Goal: Information Seeking & Learning: Learn about a topic

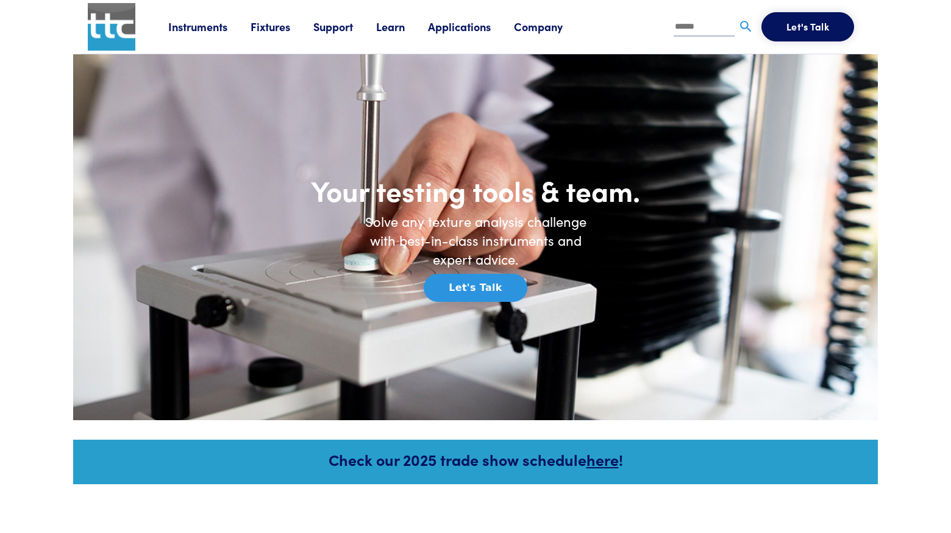
click at [387, 23] on link "Learn" at bounding box center [402, 26] width 52 height 15
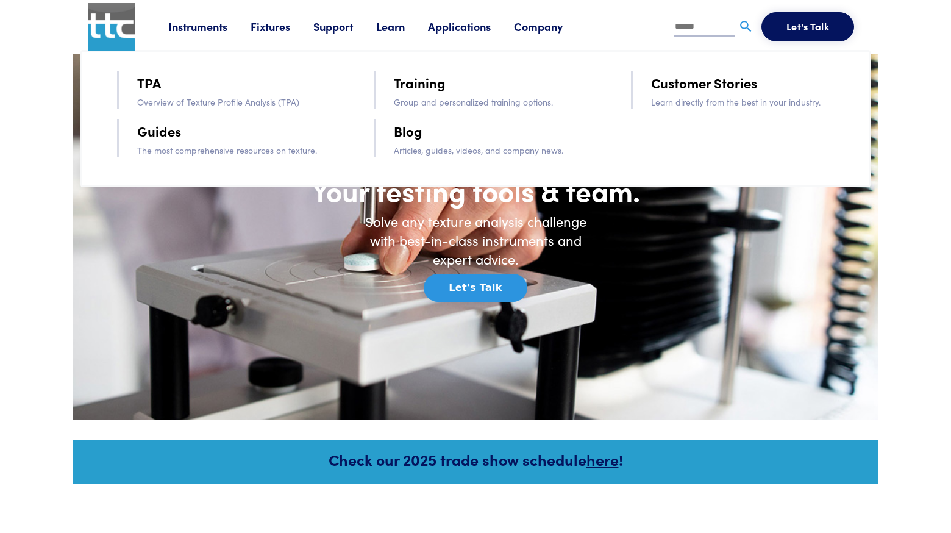
click at [330, 21] on link "Support" at bounding box center [345, 26] width 63 height 15
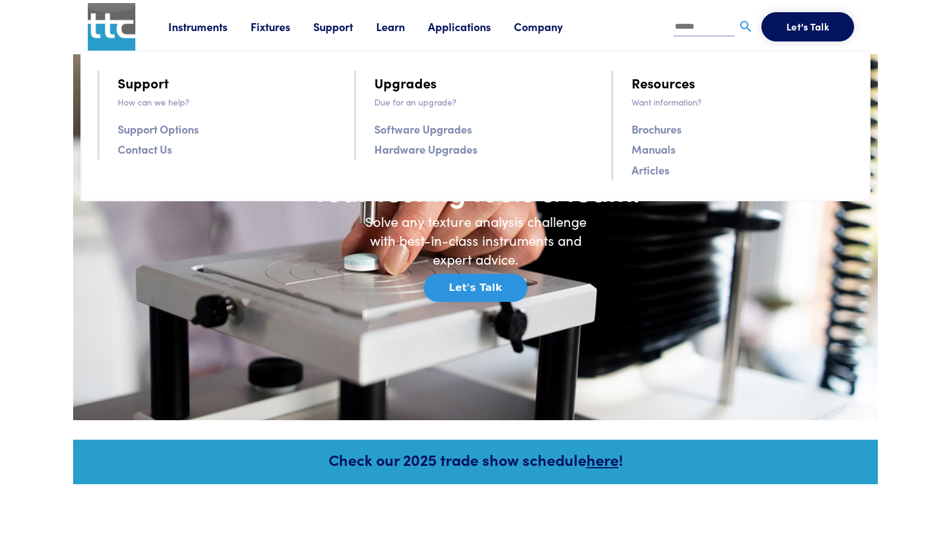
click at [645, 165] on link "Articles" at bounding box center [651, 170] width 38 height 18
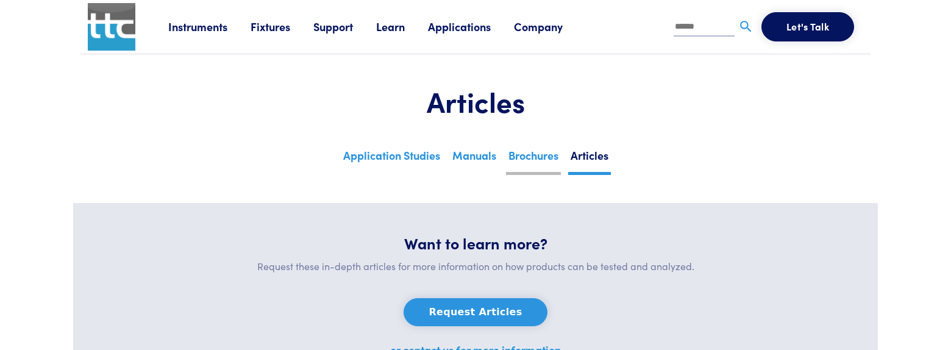
click at [532, 149] on link "Brochures" at bounding box center [533, 160] width 55 height 30
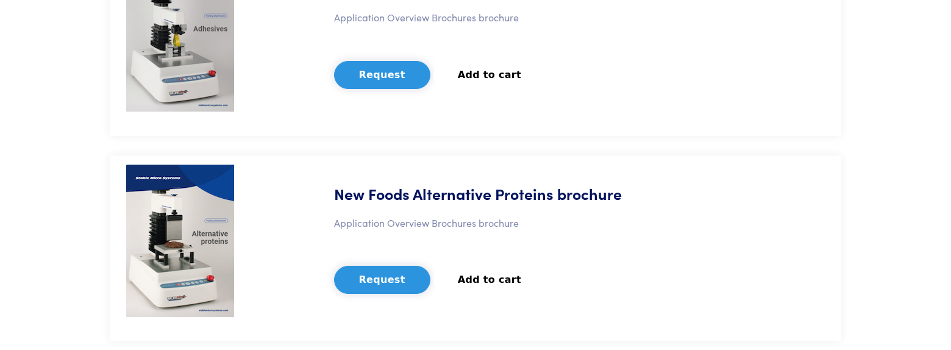
scroll to position [2887, 0]
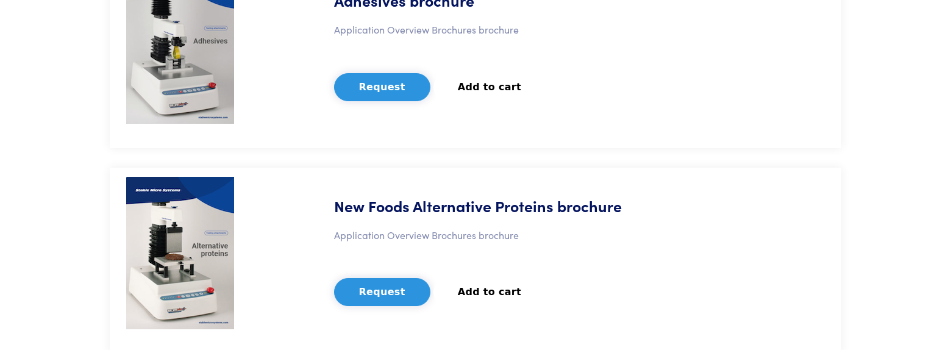
click at [563, 144] on div "Adhesives brochure Application Overview Brochures brochure Request Add to cart …" at bounding box center [476, 55] width 732 height 186
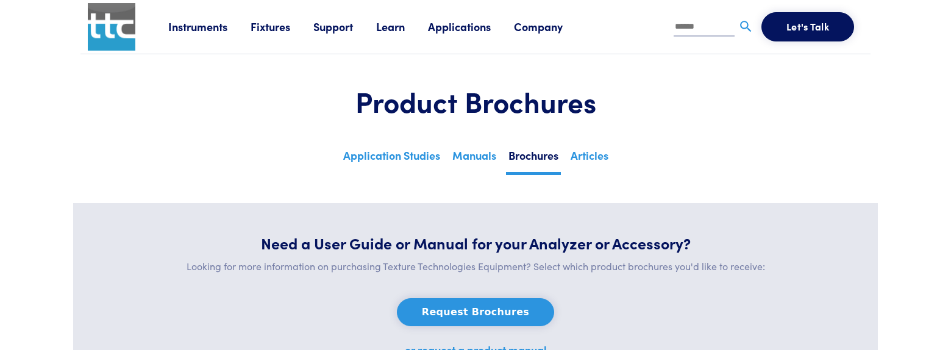
click at [409, 23] on link "Learn" at bounding box center [402, 26] width 52 height 15
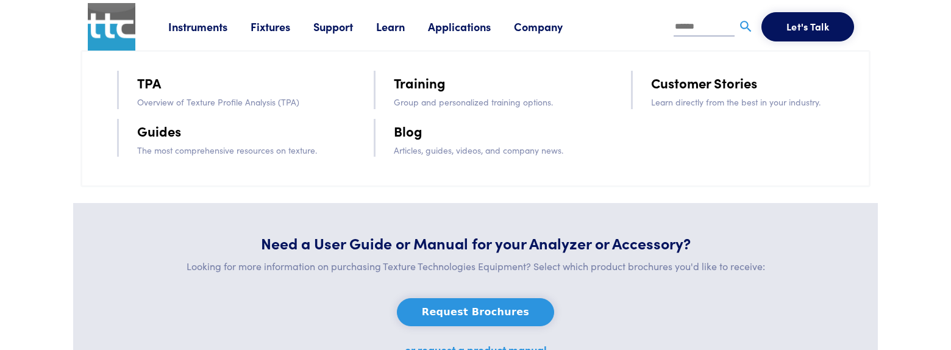
click at [412, 134] on link "Blog" at bounding box center [408, 130] width 29 height 21
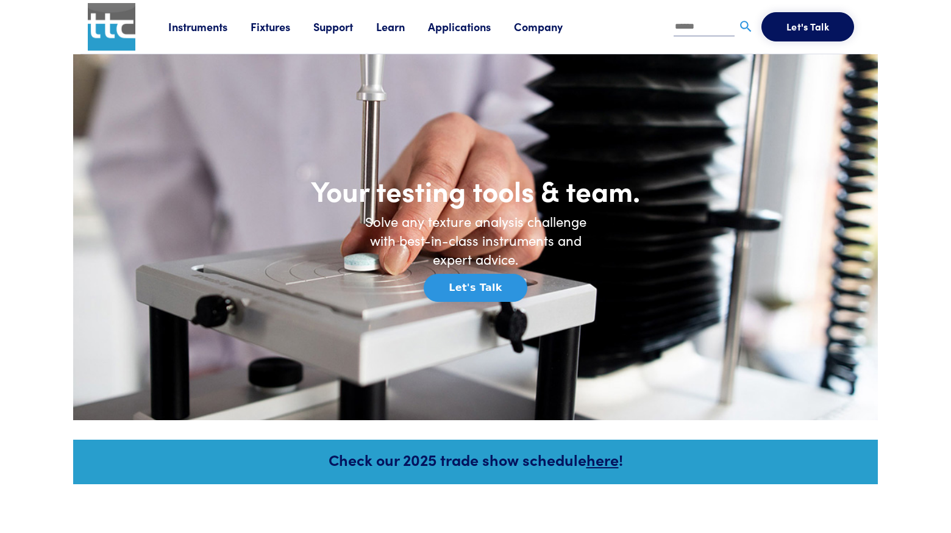
click at [394, 25] on link "Learn" at bounding box center [402, 26] width 52 height 15
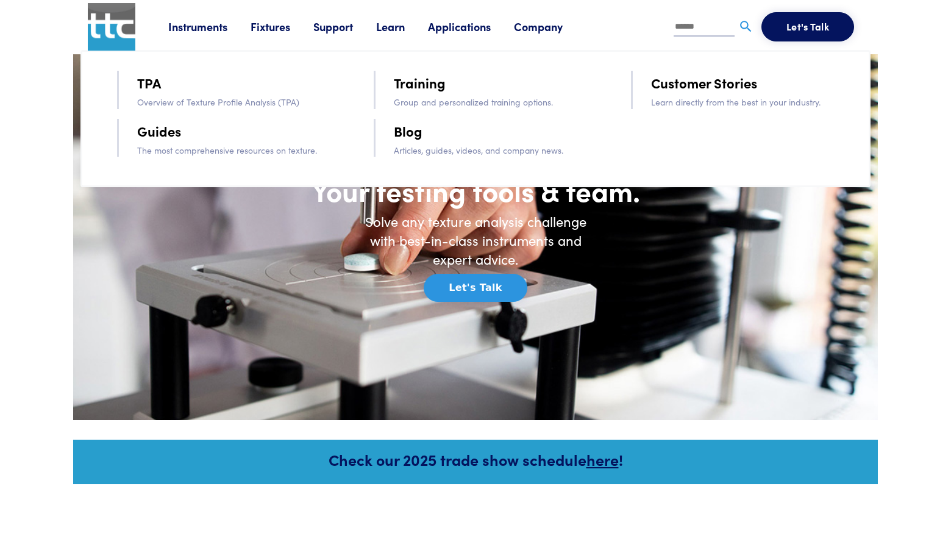
click at [415, 136] on link "Blog" at bounding box center [408, 130] width 29 height 21
